Goal: Task Accomplishment & Management: Manage account settings

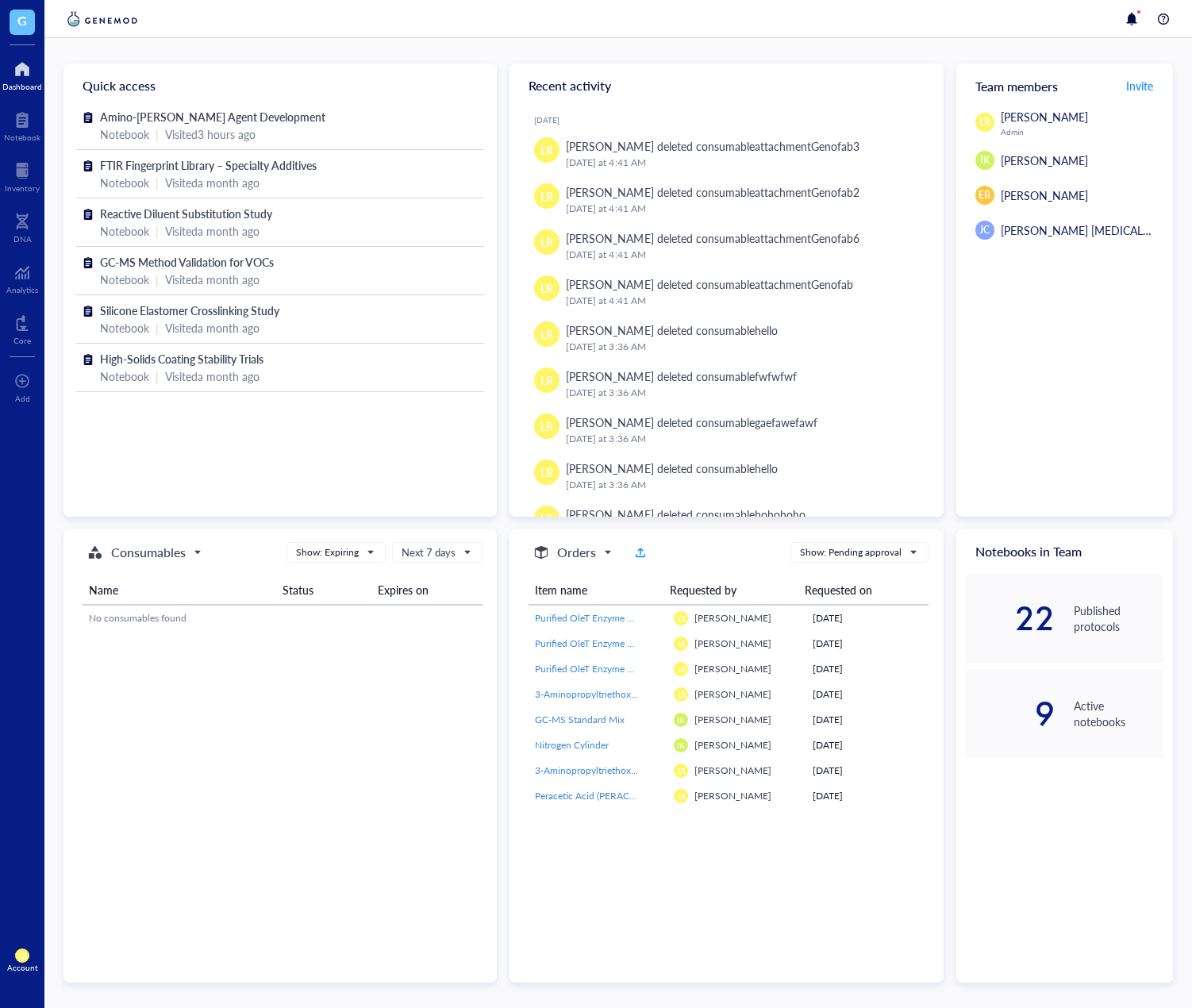
click at [25, 960] on span "LR" at bounding box center [22, 956] width 8 height 8
click at [93, 907] on link "Account settings" at bounding box center [106, 902] width 92 height 28
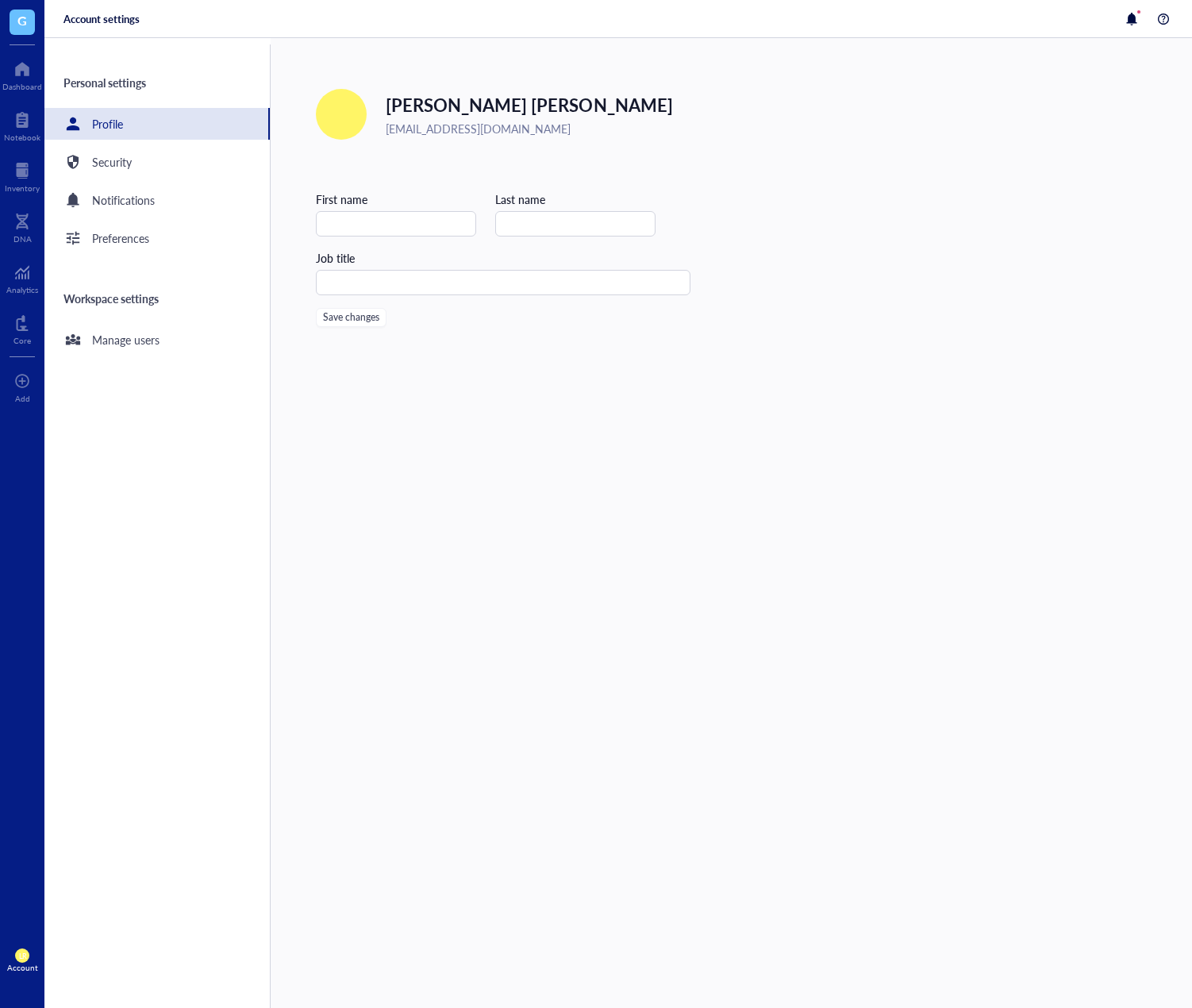
type input "[PERSON_NAME]"
click at [202, 345] on div "Manage users" at bounding box center [156, 339] width 225 height 32
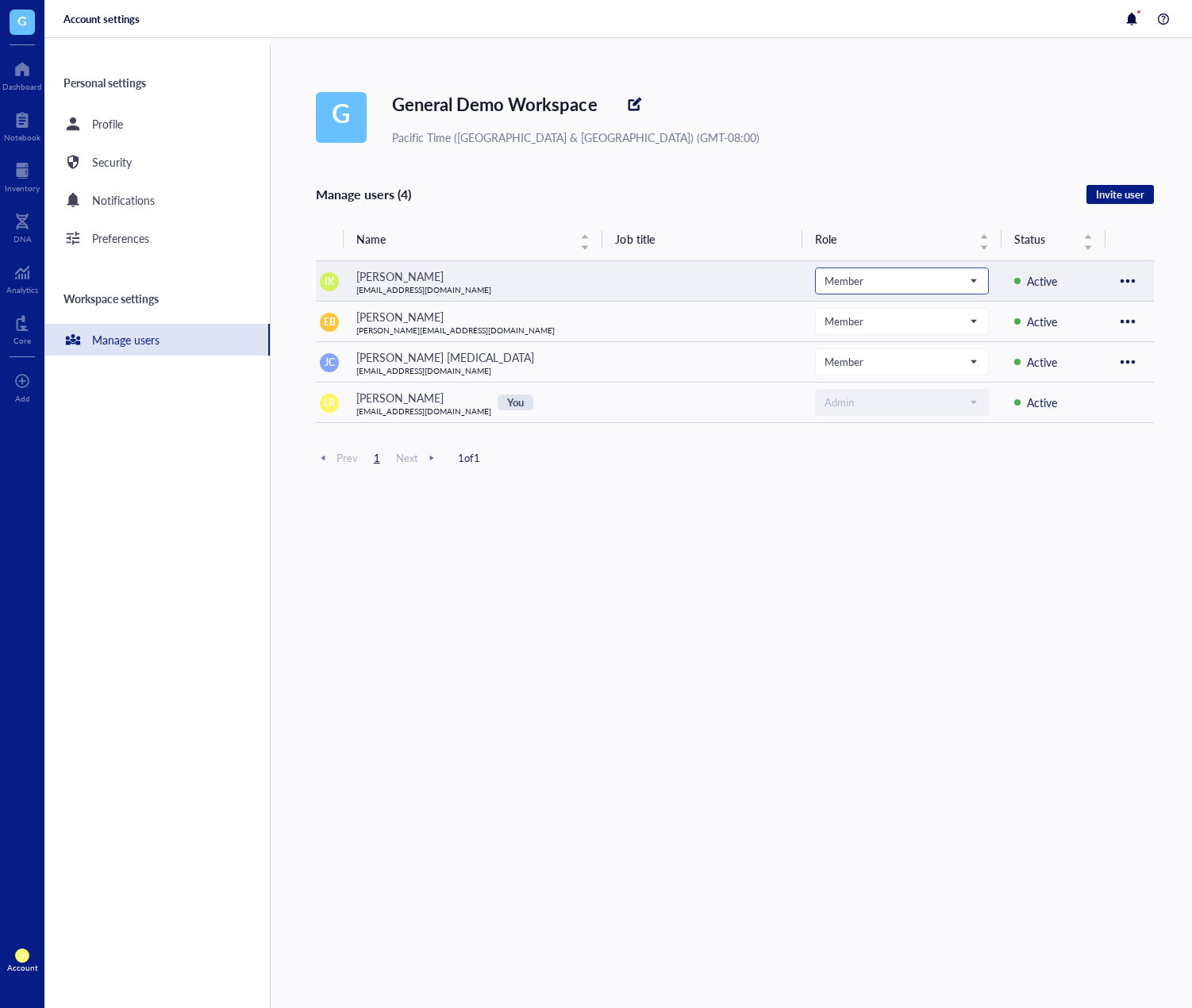
click at [893, 286] on span "Member" at bounding box center [900, 280] width 151 height 14
click at [881, 291] on input "search" at bounding box center [894, 281] width 141 height 24
